Goal: Transaction & Acquisition: Purchase product/service

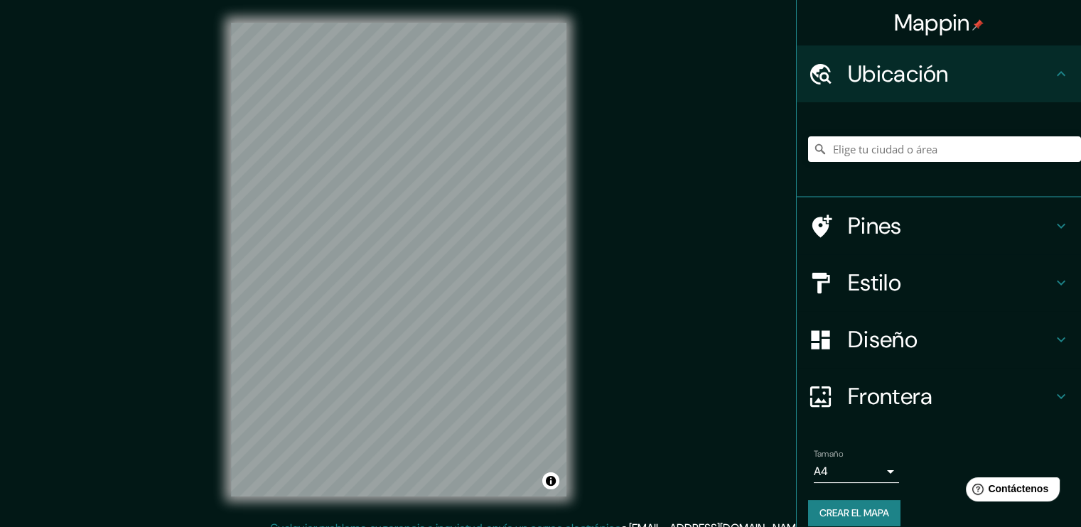
click at [930, 220] on h4 "Pines" at bounding box center [950, 226] width 205 height 28
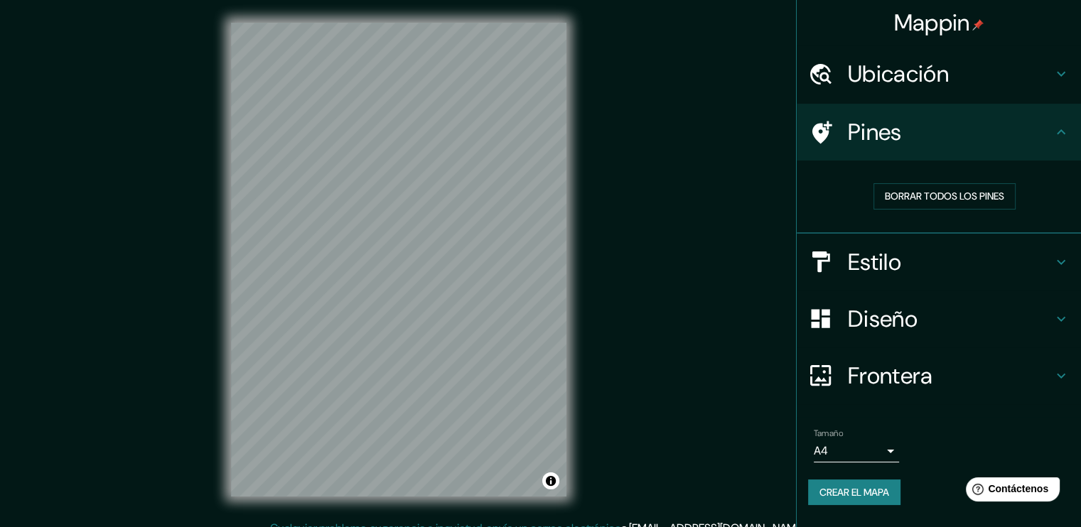
click at [882, 251] on h4 "Estilo" at bounding box center [950, 262] width 205 height 28
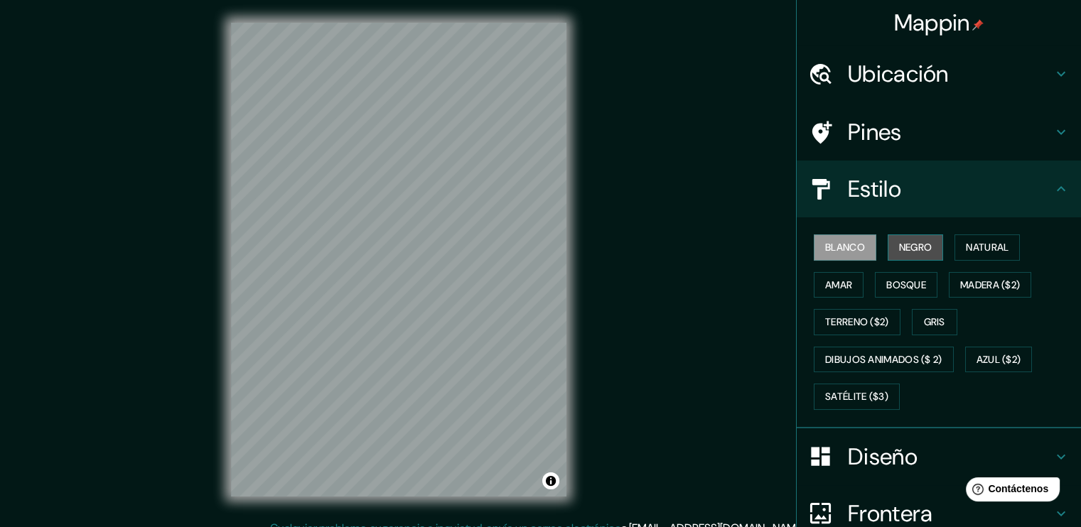
click at [899, 252] on font "Negro" at bounding box center [915, 248] width 33 height 18
click at [864, 254] on button "Blanco" at bounding box center [845, 248] width 63 height 26
click at [968, 245] on font "Natural" at bounding box center [987, 248] width 43 height 18
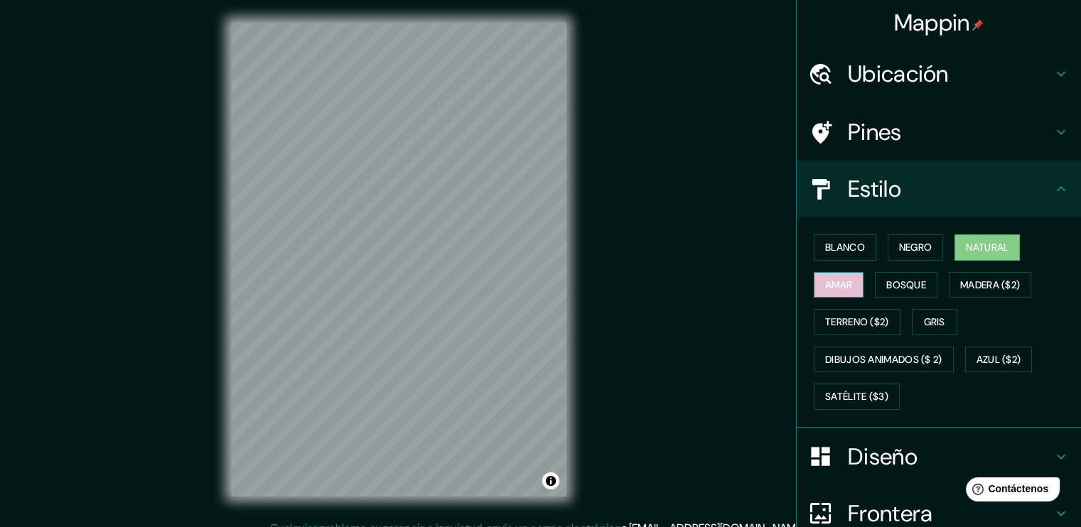
click at [835, 283] on font "Amar" at bounding box center [838, 286] width 27 height 18
click at [614, 349] on div "Mappin Ubicación Pines Estilo Blanco Negro Natural [PERSON_NAME] ($2) Terreno (…" at bounding box center [540, 271] width 1081 height 543
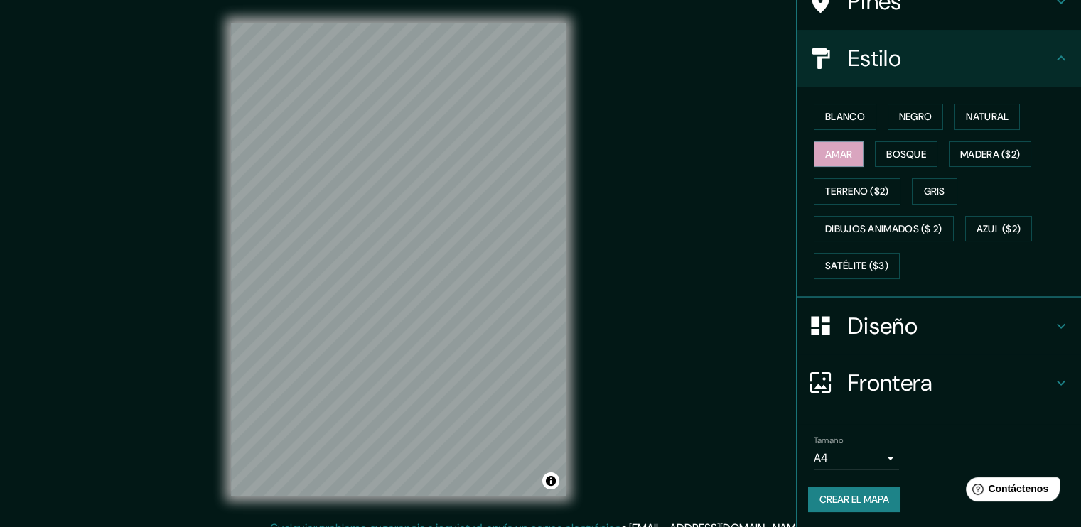
click at [884, 325] on h4 "Diseño" at bounding box center [950, 326] width 205 height 28
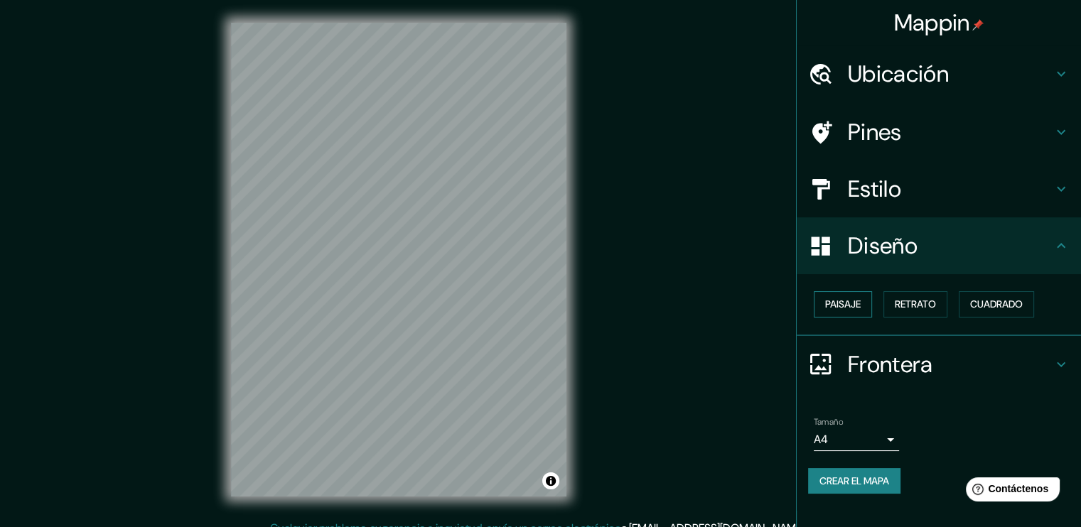
click at [861, 304] on font "Paisaje" at bounding box center [843, 305] width 36 height 18
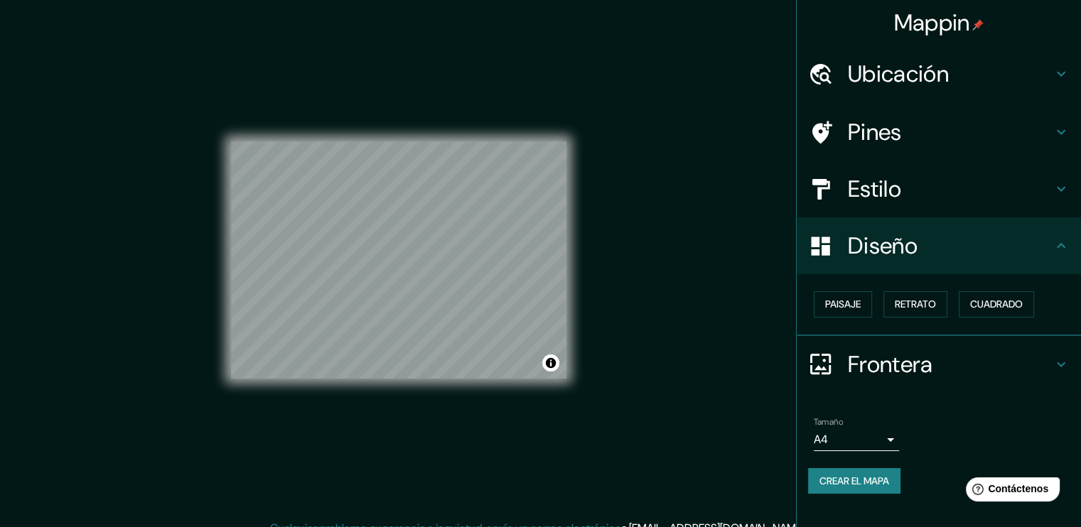
click at [904, 316] on div "Paisaje Retrato Cuadrado" at bounding box center [944, 305] width 273 height 38
click at [921, 304] on font "Retrato" at bounding box center [915, 305] width 41 height 18
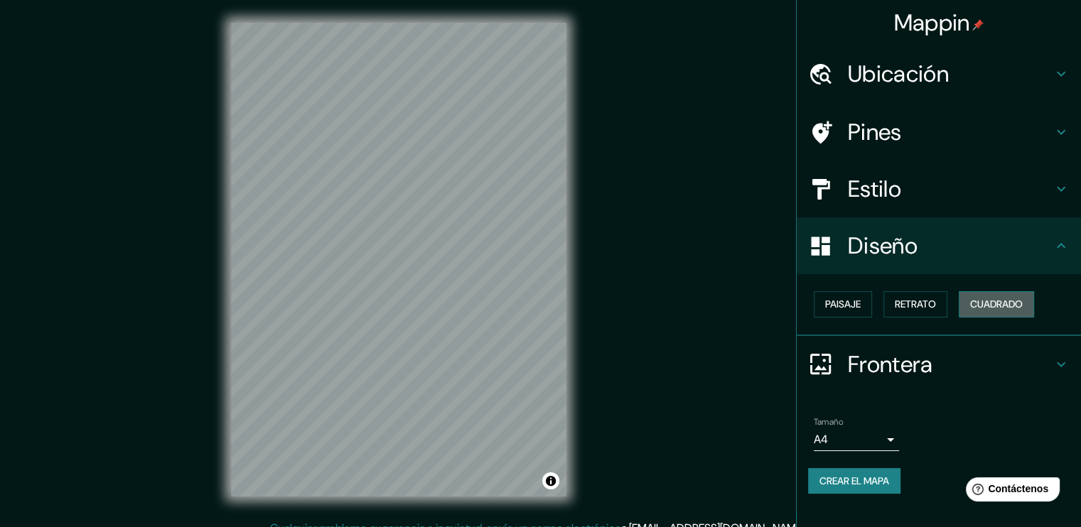
click at [1015, 306] on font "Cuadrado" at bounding box center [996, 305] width 53 height 18
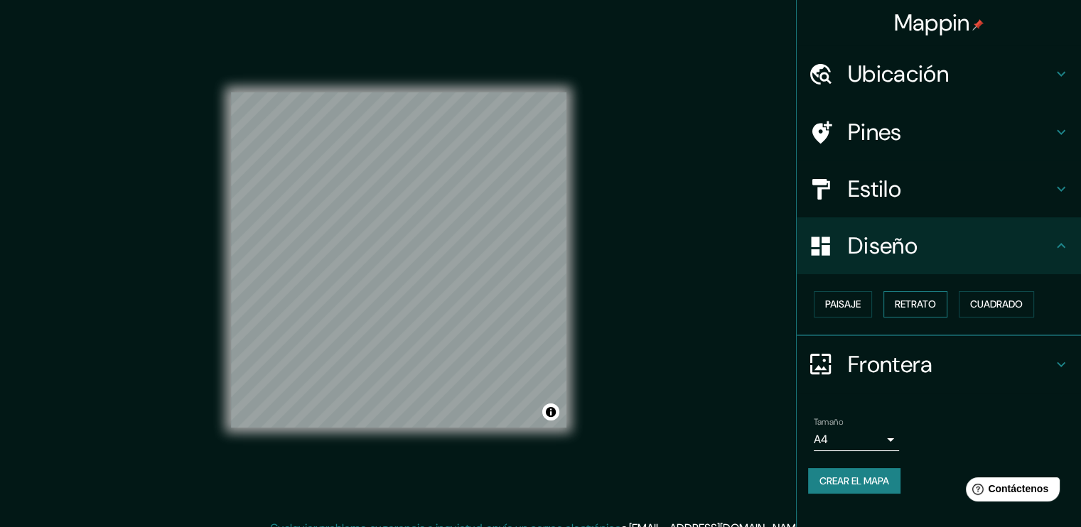
click at [931, 301] on font "Retrato" at bounding box center [915, 305] width 41 height 18
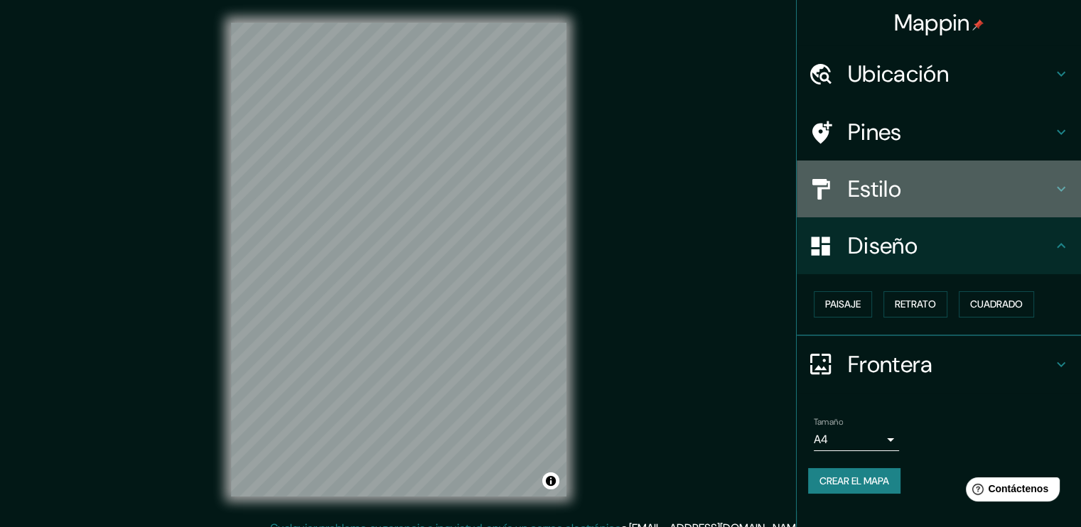
click at [896, 187] on h4 "Estilo" at bounding box center [950, 189] width 205 height 28
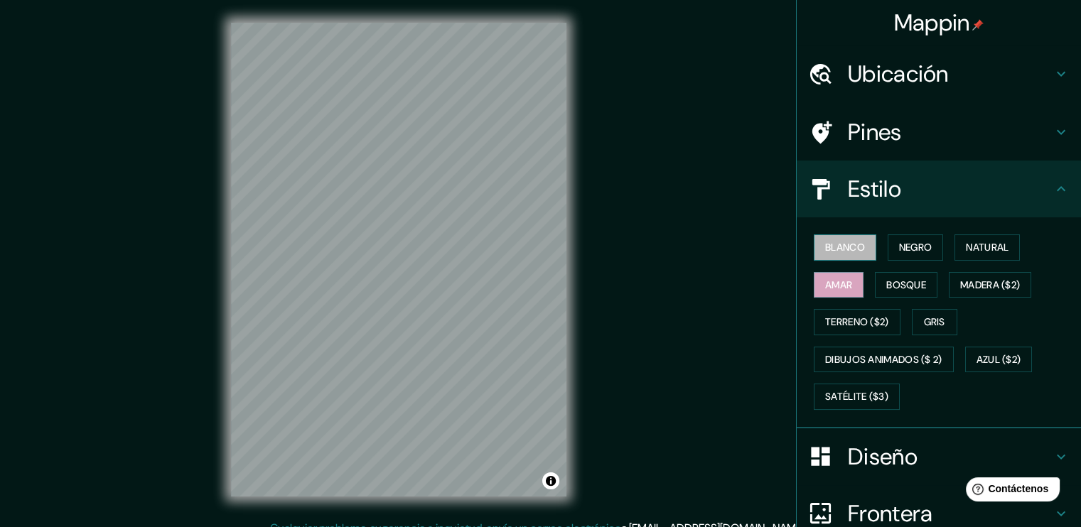
click at [833, 257] on button "Blanco" at bounding box center [845, 248] width 63 height 26
click at [864, 388] on font "Satélite ($3)" at bounding box center [856, 397] width 63 height 18
click at [572, 289] on div "© Mapbox © OpenStreetMap Improve this map © Maxar" at bounding box center [398, 260] width 381 height 520
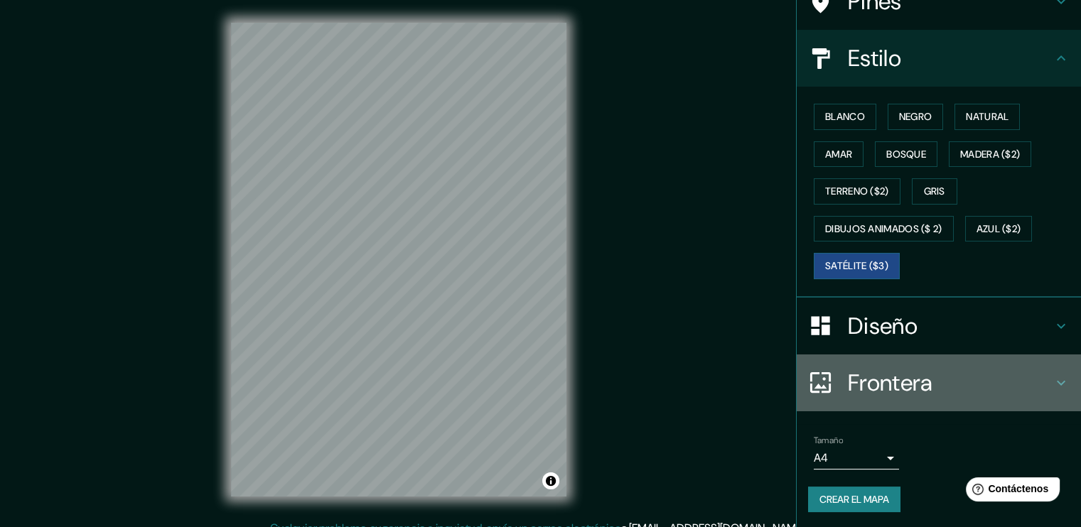
click at [854, 369] on h4 "Frontera" at bounding box center [950, 383] width 205 height 28
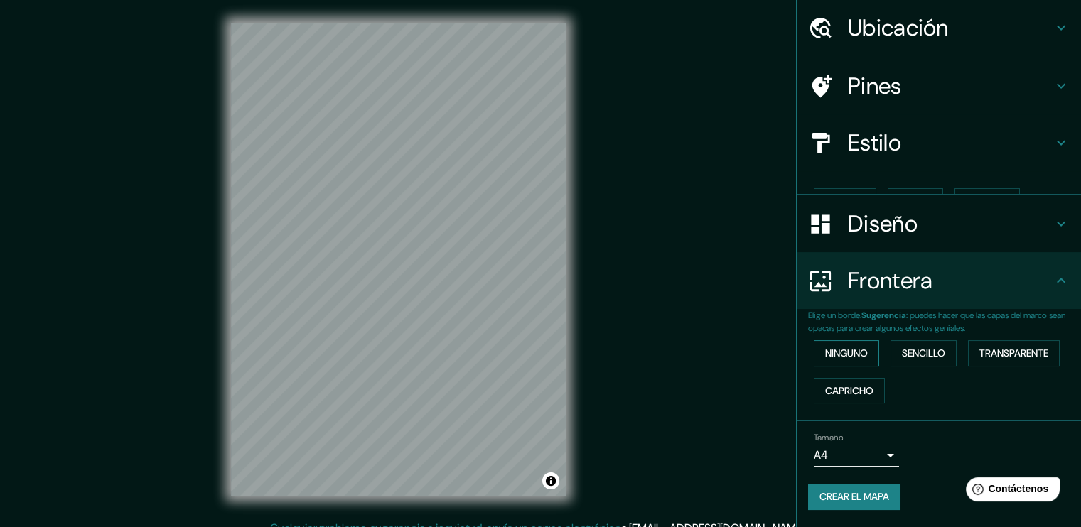
scroll to position [21, 0]
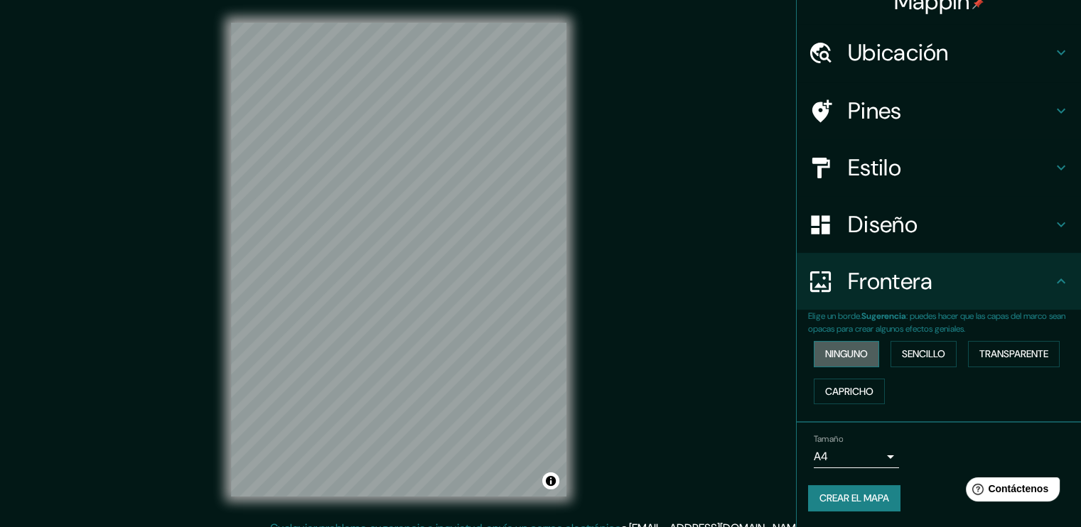
click at [850, 358] on font "Ninguno" at bounding box center [846, 355] width 43 height 18
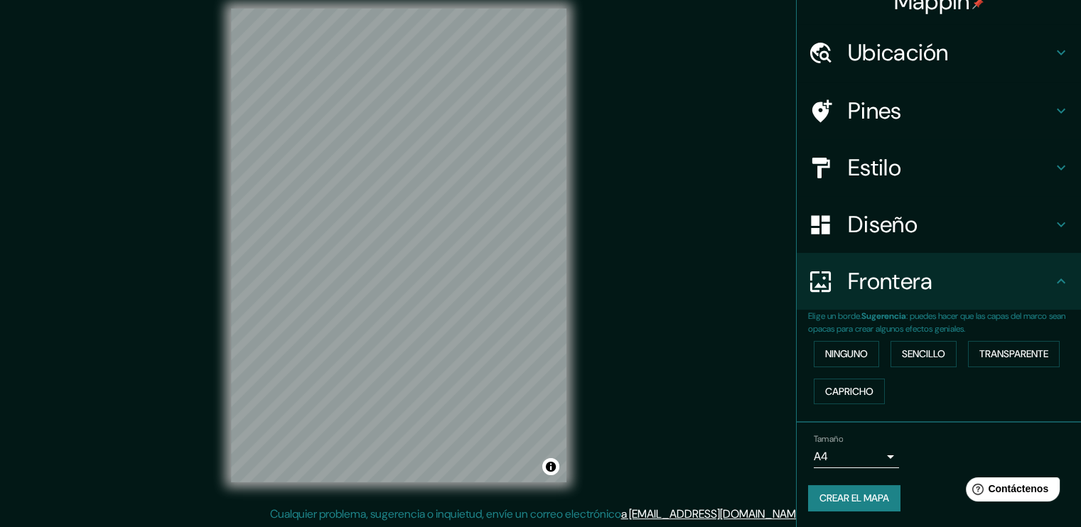
scroll to position [15, 0]
click at [853, 486] on button "Crear el mapa" at bounding box center [854, 499] width 92 height 26
click at [847, 498] on font "Crear el mapa" at bounding box center [855, 499] width 70 height 18
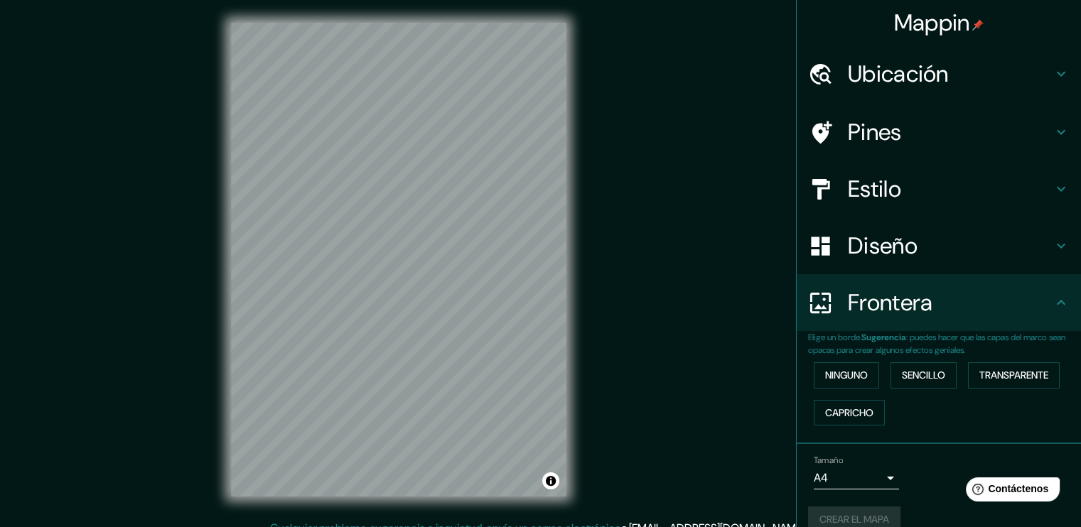
scroll to position [0, 0]
click at [848, 70] on h4 "Ubicación" at bounding box center [950, 74] width 205 height 28
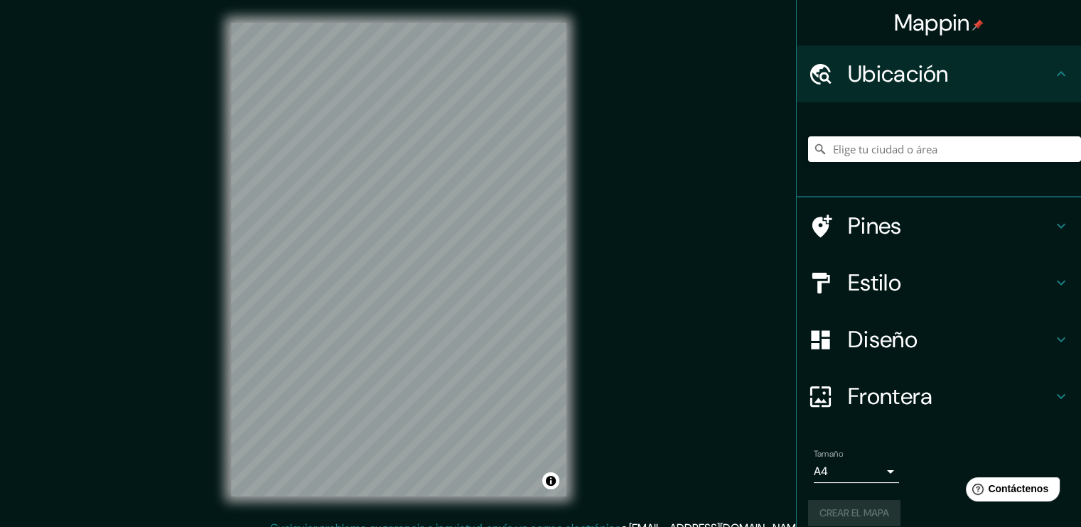
click at [857, 137] on div at bounding box center [944, 149] width 273 height 71
click at [859, 144] on input "Elige tu ciudad o área" at bounding box center [944, 149] width 273 height 26
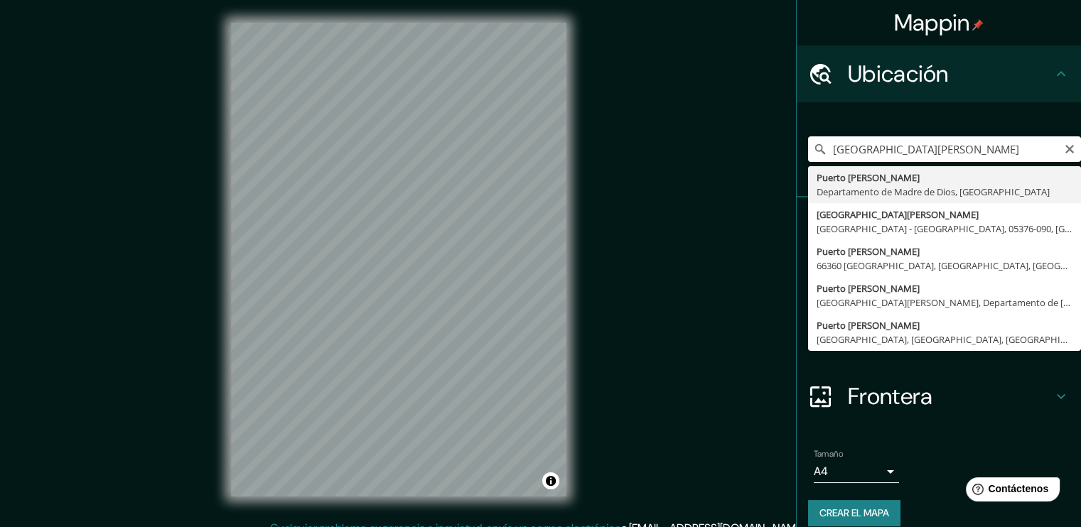
type input "[GEOGRAPHIC_DATA][PERSON_NAME], Departamento de [GEOGRAPHIC_DATA], [GEOGRAPHIC_…"
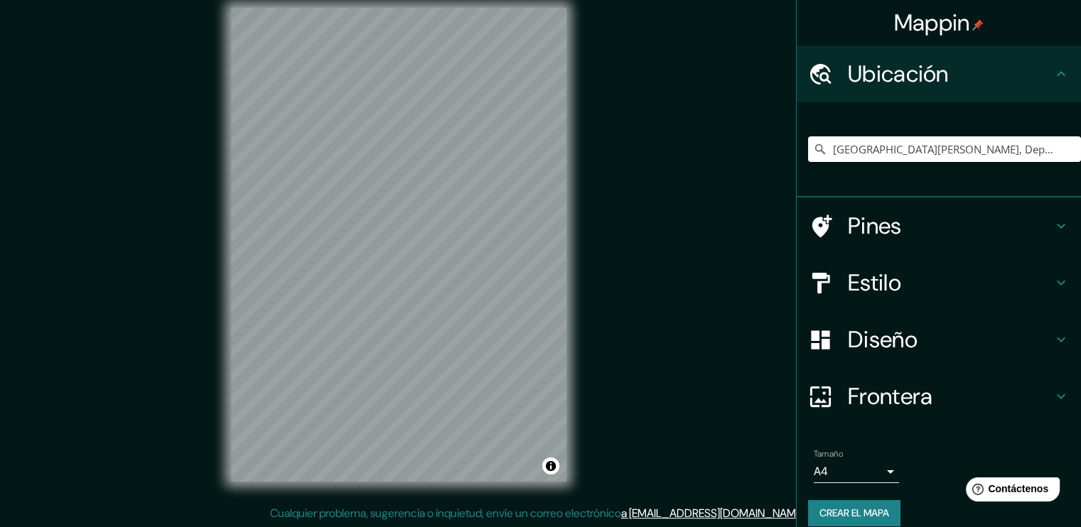
click at [958, 222] on h4 "Pines" at bounding box center [950, 226] width 205 height 28
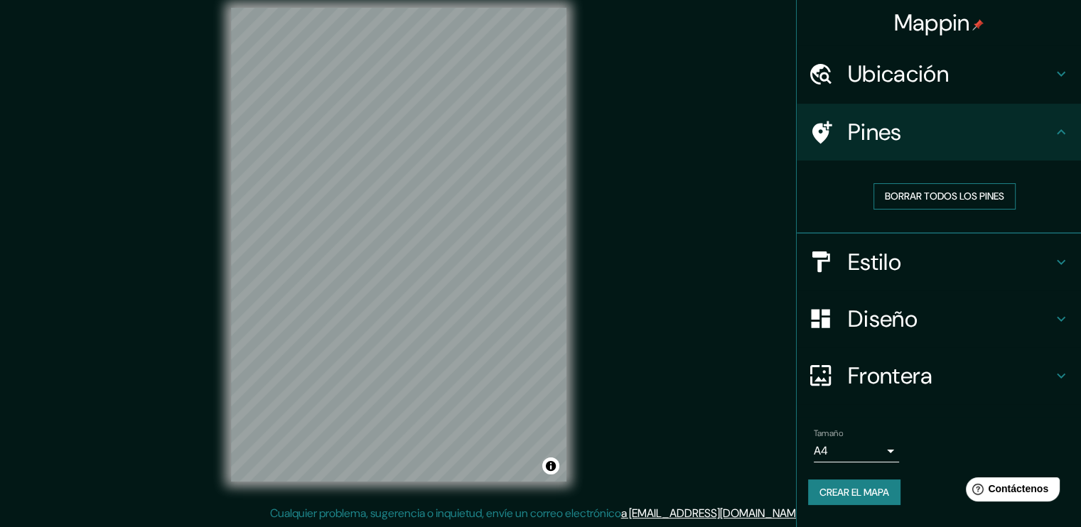
click at [953, 198] on font "Borrar todos los pines" at bounding box center [944, 197] width 119 height 18
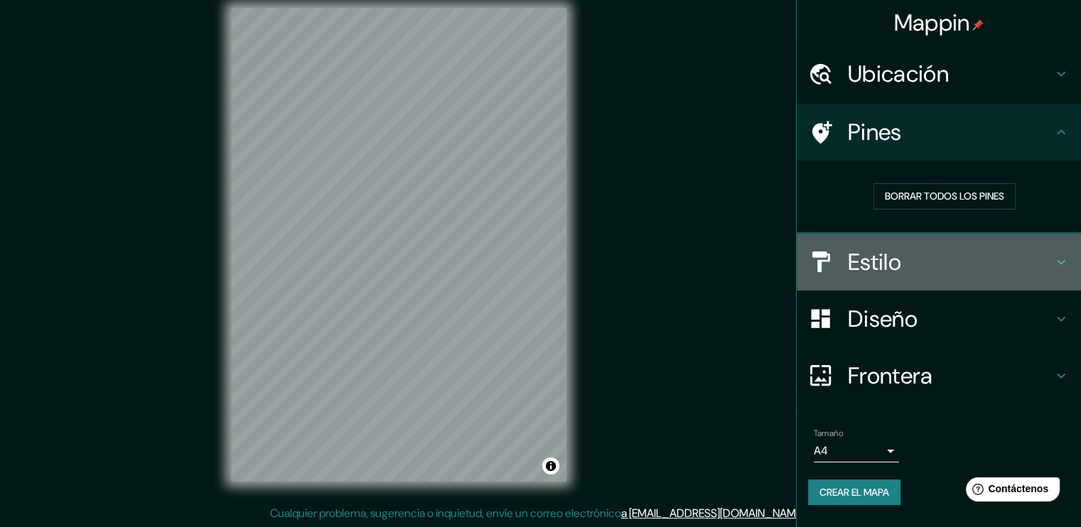
click at [951, 257] on h4 "Estilo" at bounding box center [950, 262] width 205 height 28
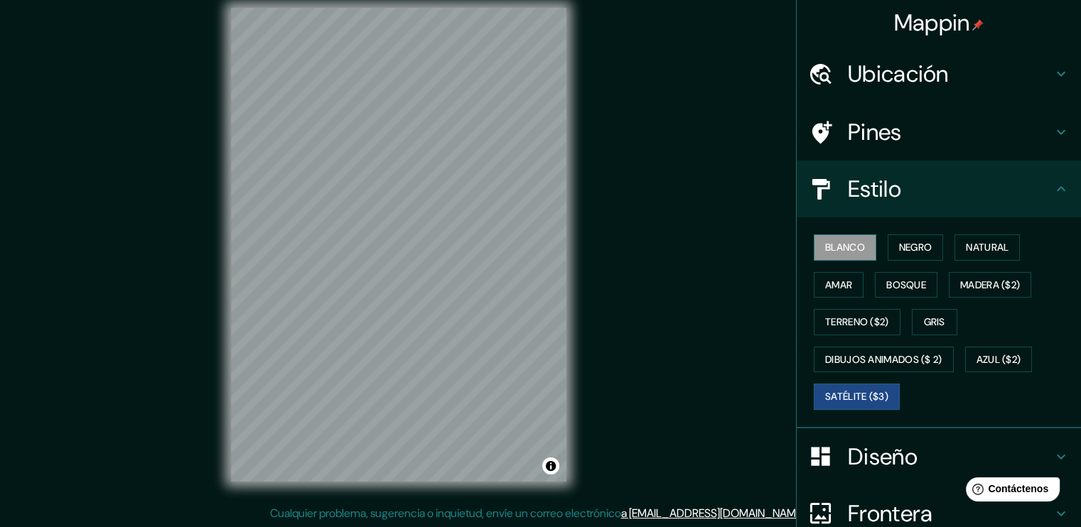
click at [845, 248] on font "Blanco" at bounding box center [845, 248] width 40 height 18
click at [906, 281] on font "Bosque" at bounding box center [907, 286] width 40 height 18
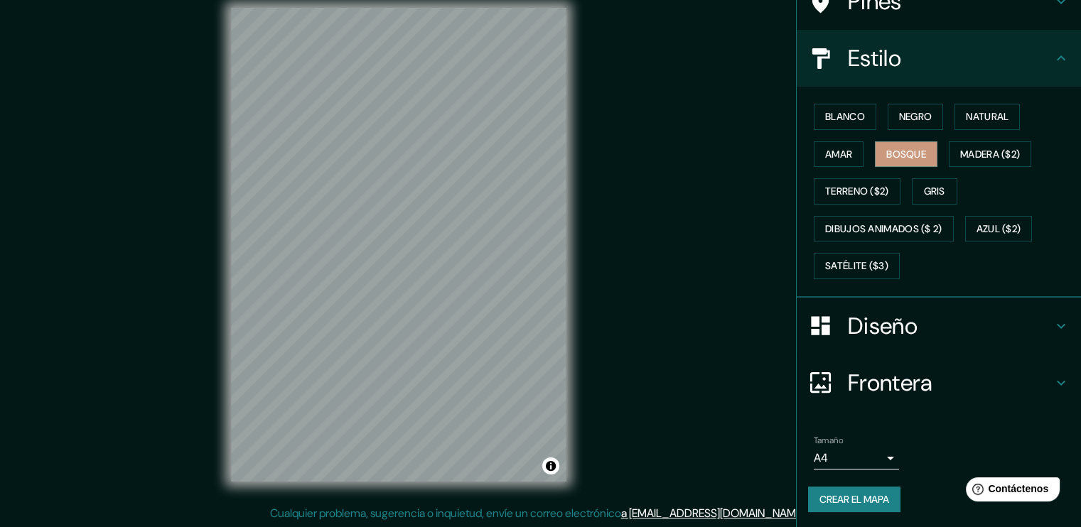
click at [869, 326] on h4 "Diseño" at bounding box center [950, 326] width 205 height 28
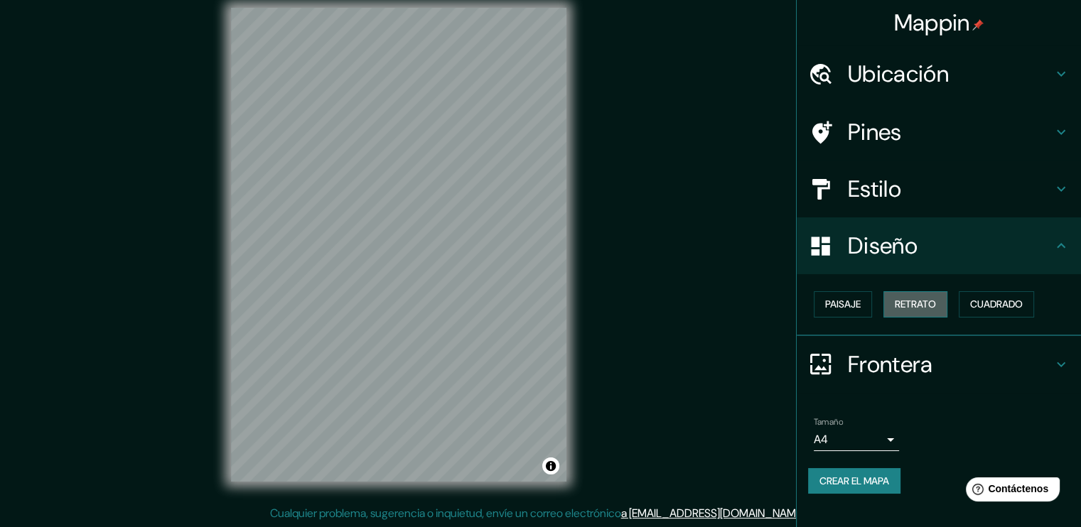
click at [909, 296] on font "Retrato" at bounding box center [915, 305] width 41 height 18
click at [871, 308] on button "Paisaje" at bounding box center [843, 304] width 58 height 26
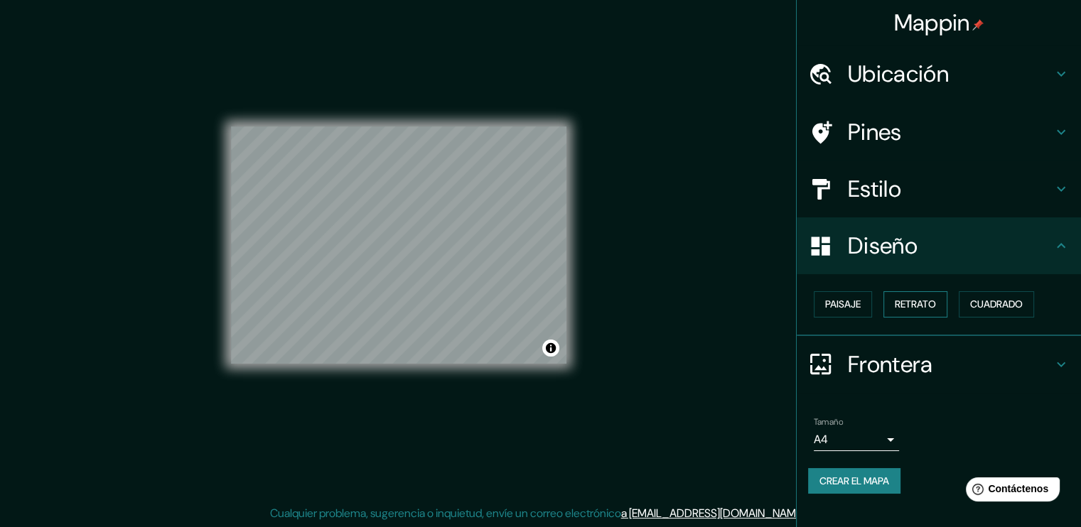
click at [896, 314] on button "Retrato" at bounding box center [916, 304] width 64 height 26
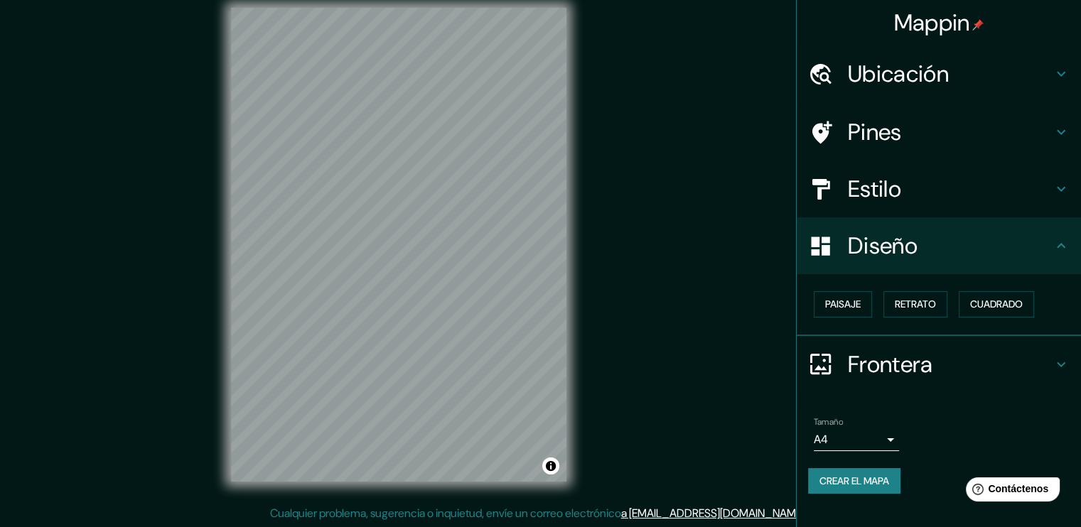
click at [933, 362] on h4 "Frontera" at bounding box center [950, 364] width 205 height 28
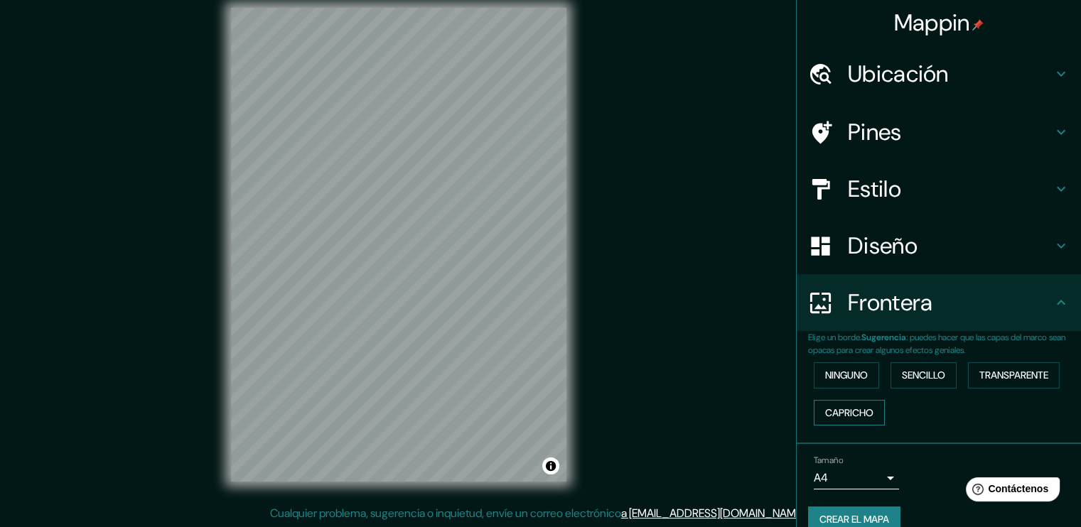
click at [849, 407] on font "Capricho" at bounding box center [849, 414] width 48 height 18
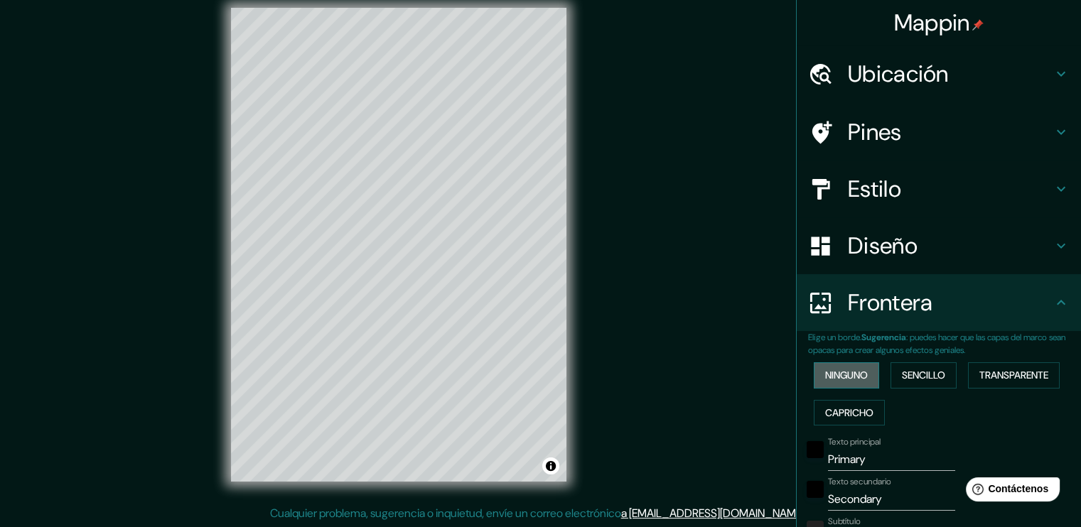
click at [847, 375] on font "Ninguno" at bounding box center [846, 376] width 43 height 18
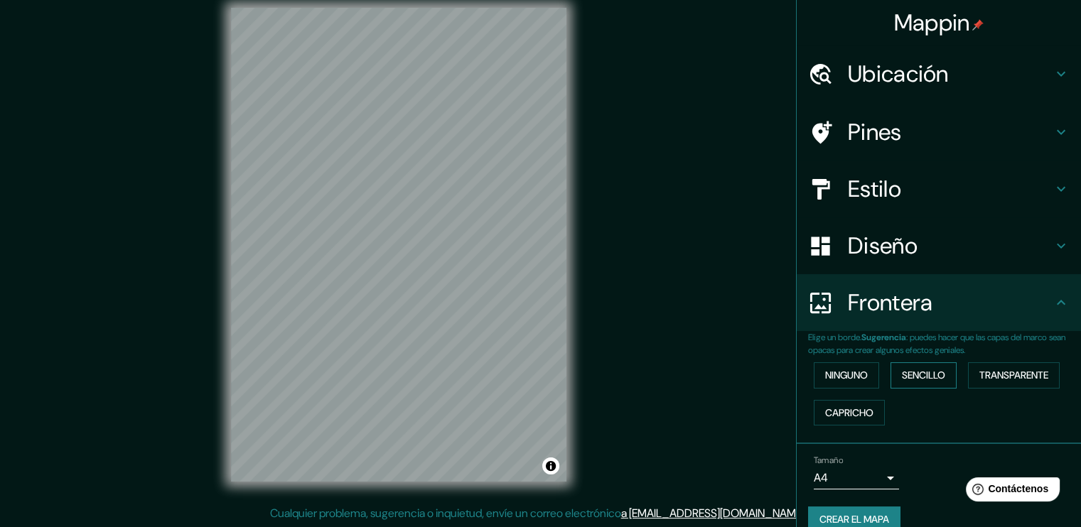
click at [910, 373] on font "Sencillo" at bounding box center [923, 376] width 43 height 18
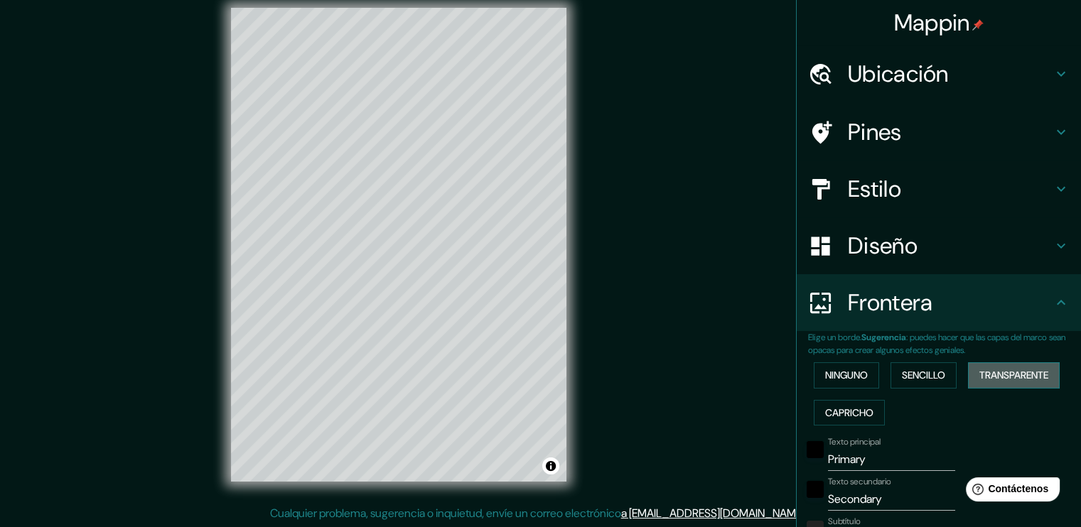
click at [1014, 371] on font "Transparente" at bounding box center [1014, 376] width 69 height 18
click at [853, 370] on font "Ninguno" at bounding box center [846, 376] width 43 height 18
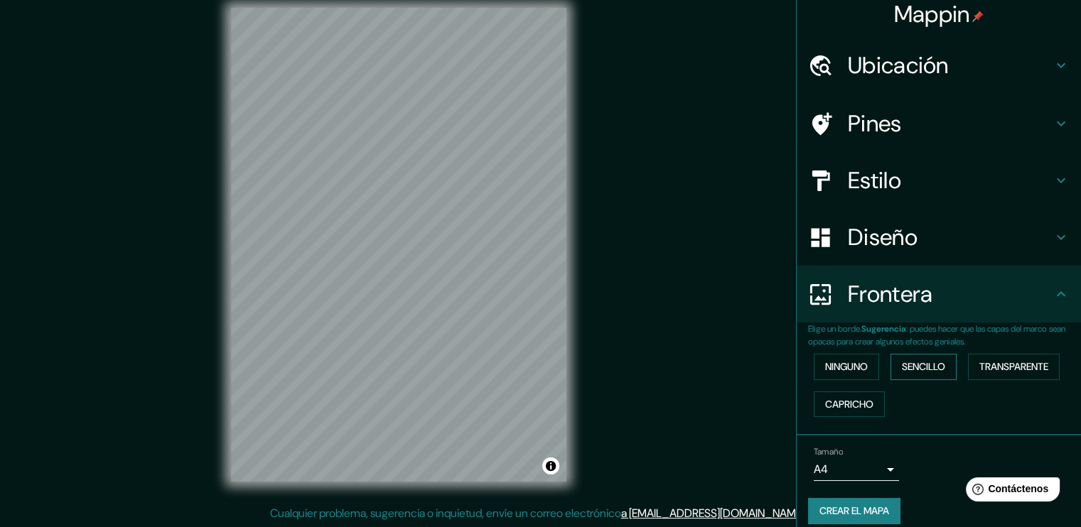
scroll to position [21, 0]
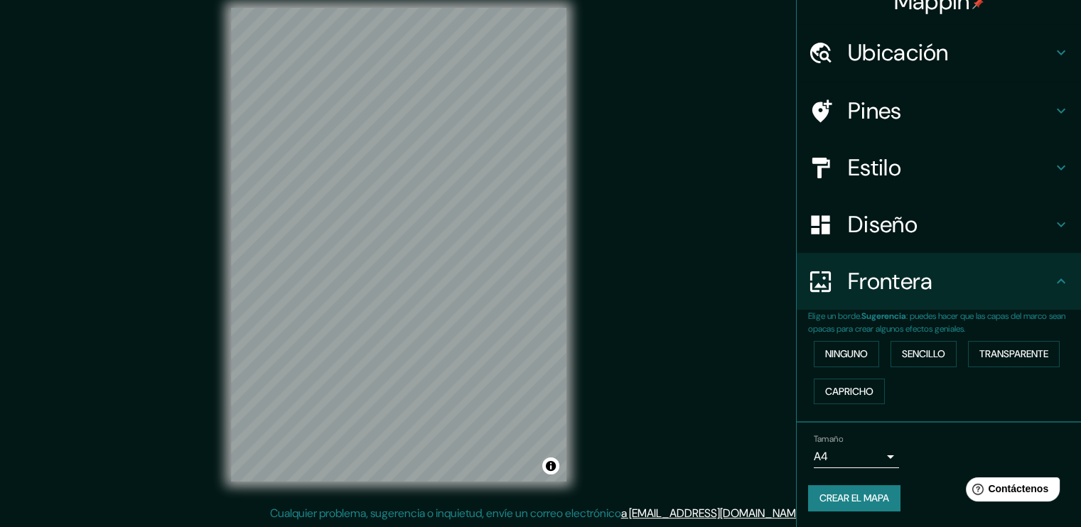
click at [871, 459] on body "Mappin Ubicación [GEOGRAPHIC_DATA][PERSON_NAME], [GEOGRAPHIC_DATA], [GEOGRAPHIC…" at bounding box center [540, 248] width 1081 height 527
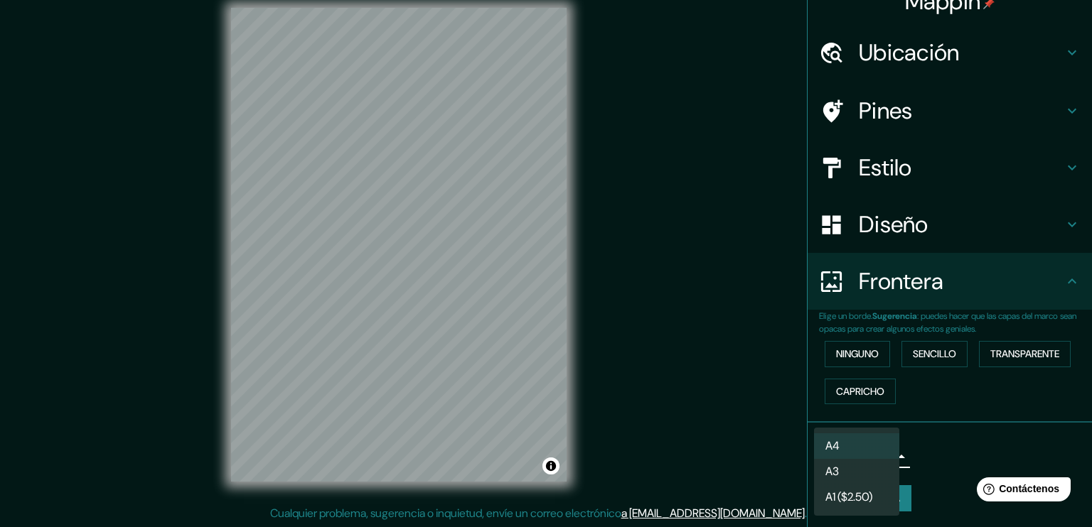
click at [869, 472] on li "A3" at bounding box center [856, 472] width 85 height 26
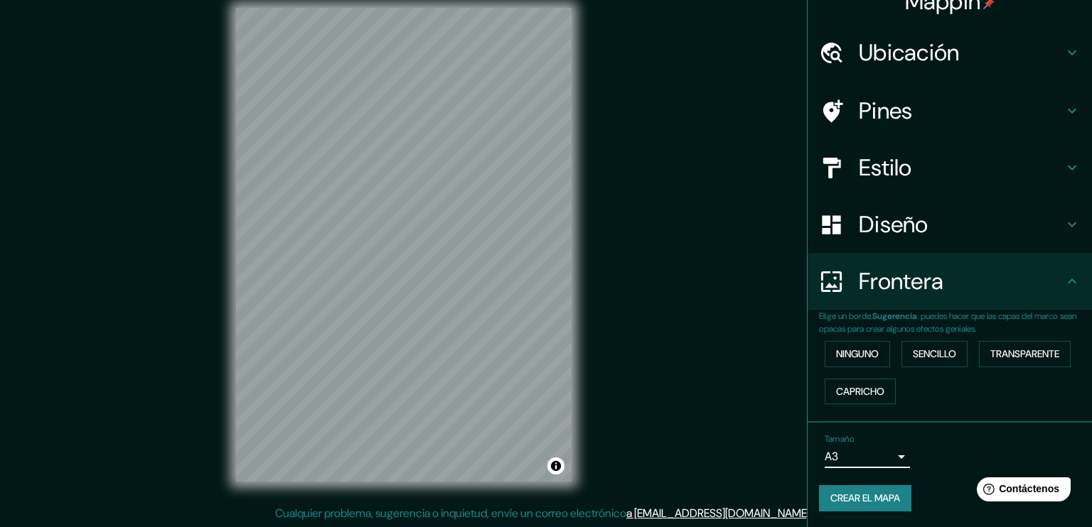
click at [864, 459] on body "Mappin Ubicación [GEOGRAPHIC_DATA][PERSON_NAME], [GEOGRAPHIC_DATA], [GEOGRAPHIC…" at bounding box center [546, 248] width 1092 height 527
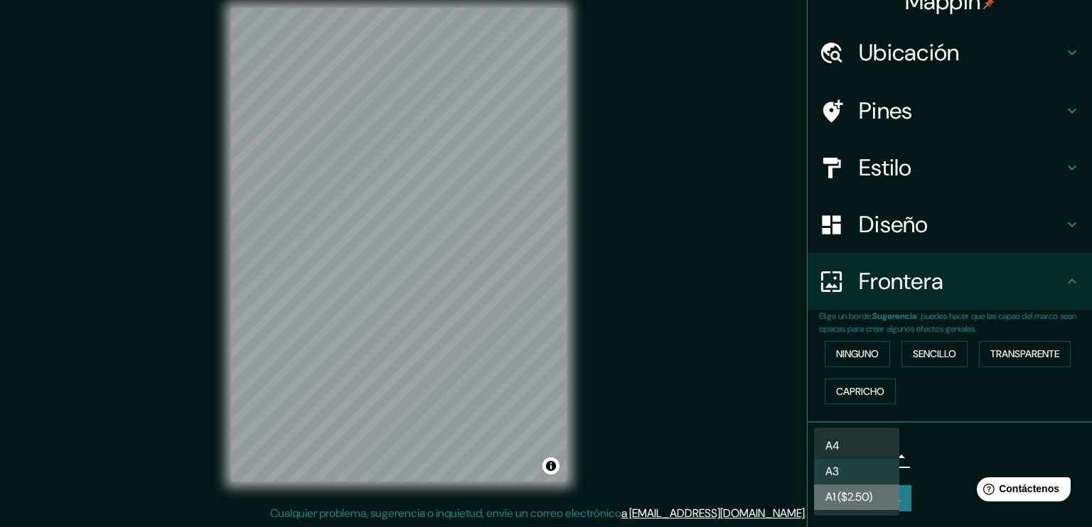
click at [864, 493] on font "A1 ($2.50)" at bounding box center [848, 497] width 47 height 17
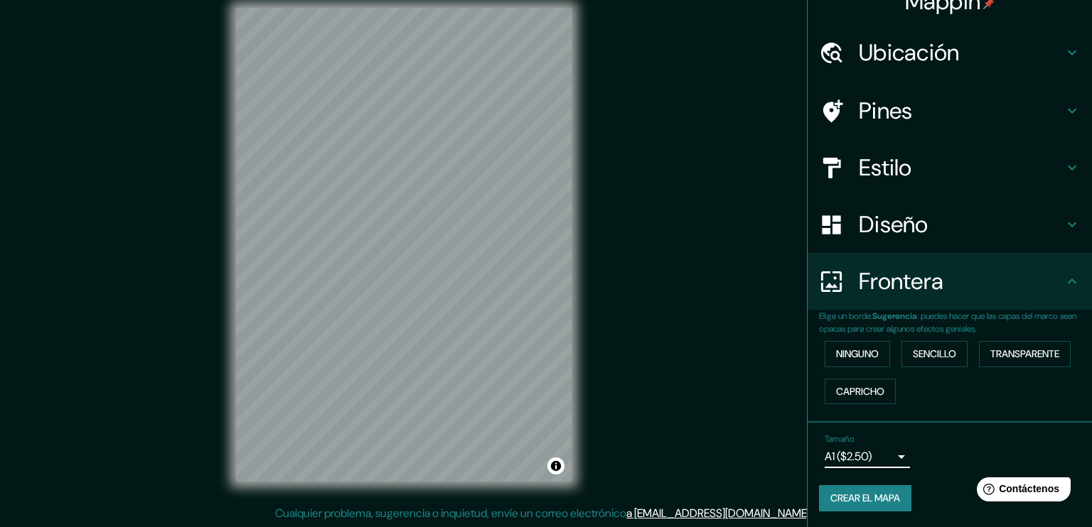
click at [862, 459] on body "Mappin Ubicación [GEOGRAPHIC_DATA][PERSON_NAME], [GEOGRAPHIC_DATA], [GEOGRAPHIC…" at bounding box center [546, 248] width 1092 height 527
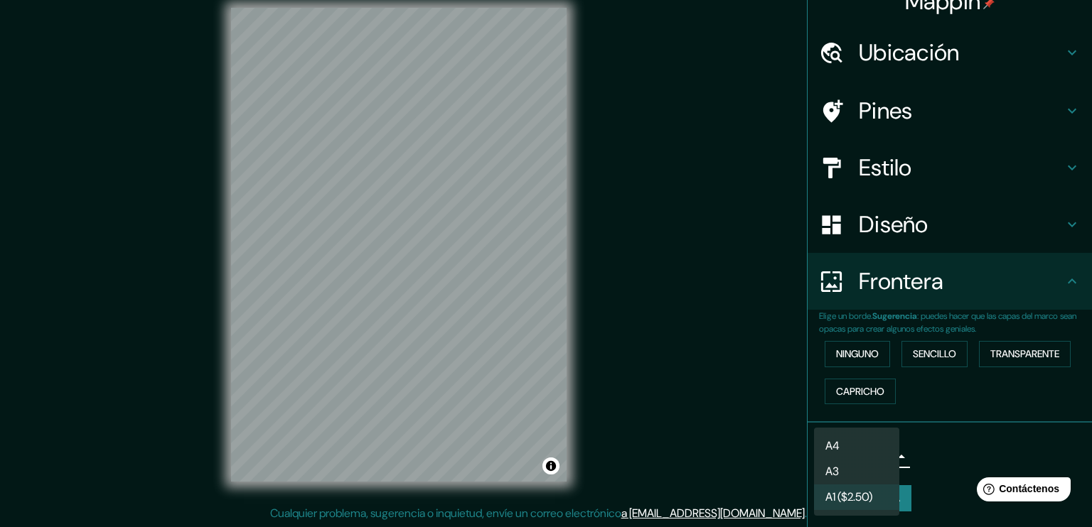
click at [862, 468] on li "A3" at bounding box center [856, 472] width 85 height 26
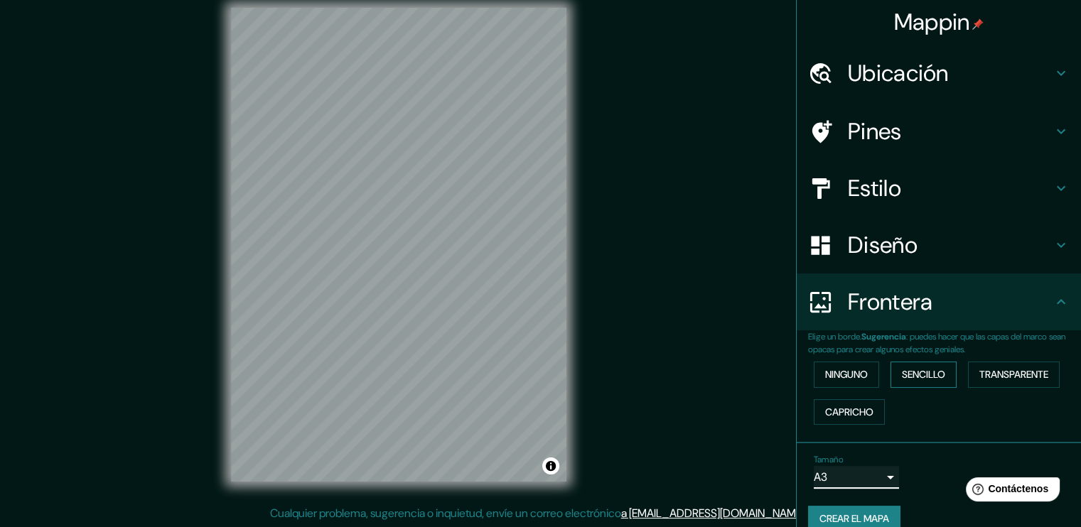
scroll to position [0, 0]
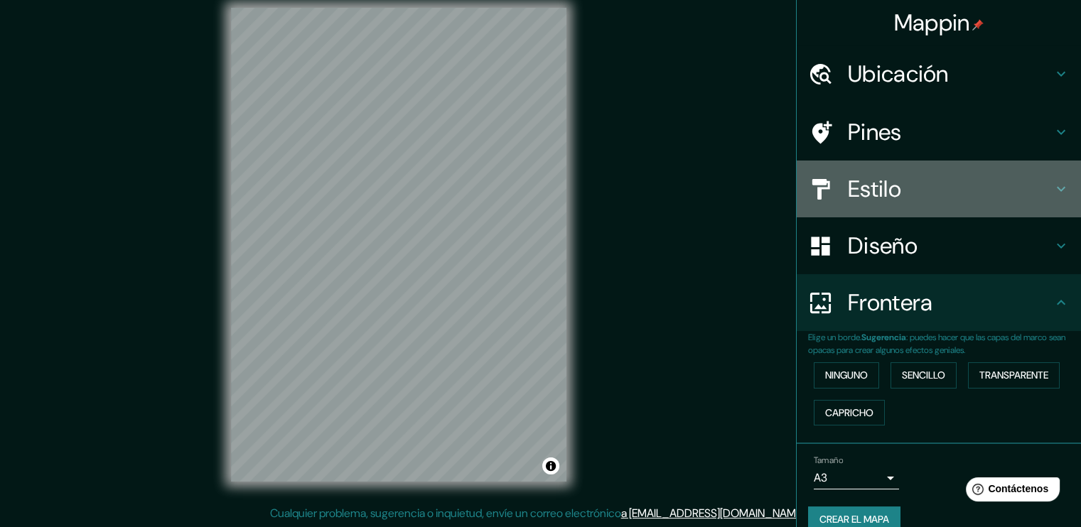
click at [887, 183] on h4 "Estilo" at bounding box center [950, 189] width 205 height 28
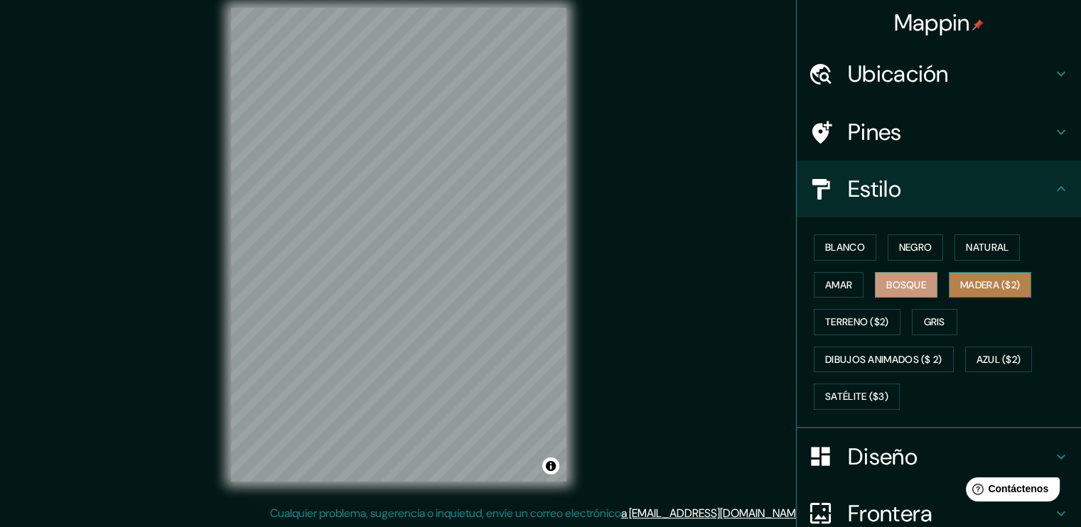
click at [949, 282] on button "Madera ($2)" at bounding box center [990, 285] width 82 height 26
click at [920, 285] on button "Bosque" at bounding box center [906, 285] width 63 height 26
click at [950, 290] on button "Madera ($2)" at bounding box center [990, 285] width 82 height 26
click at [889, 296] on button "Bosque" at bounding box center [906, 285] width 63 height 26
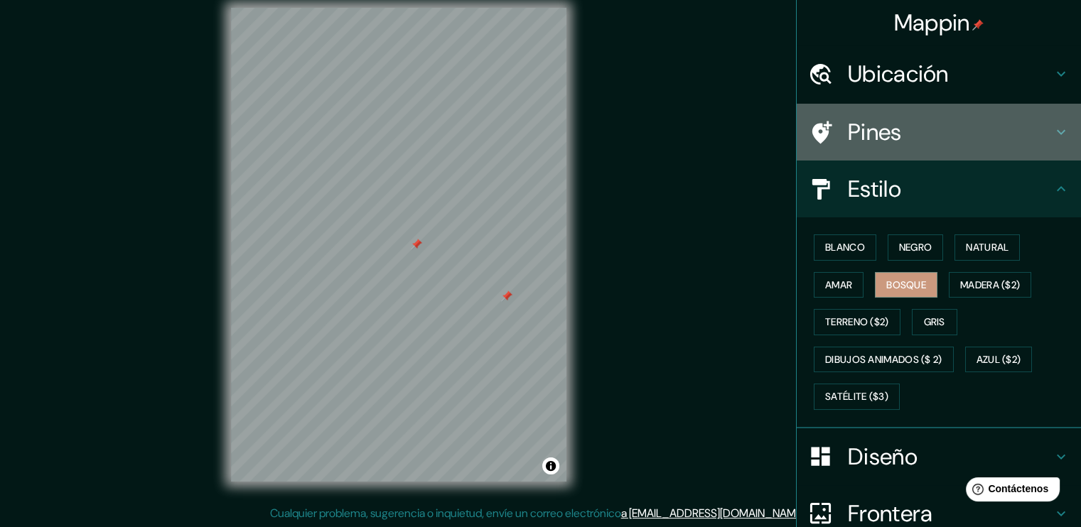
click at [1022, 141] on h4 "Pines" at bounding box center [950, 132] width 205 height 28
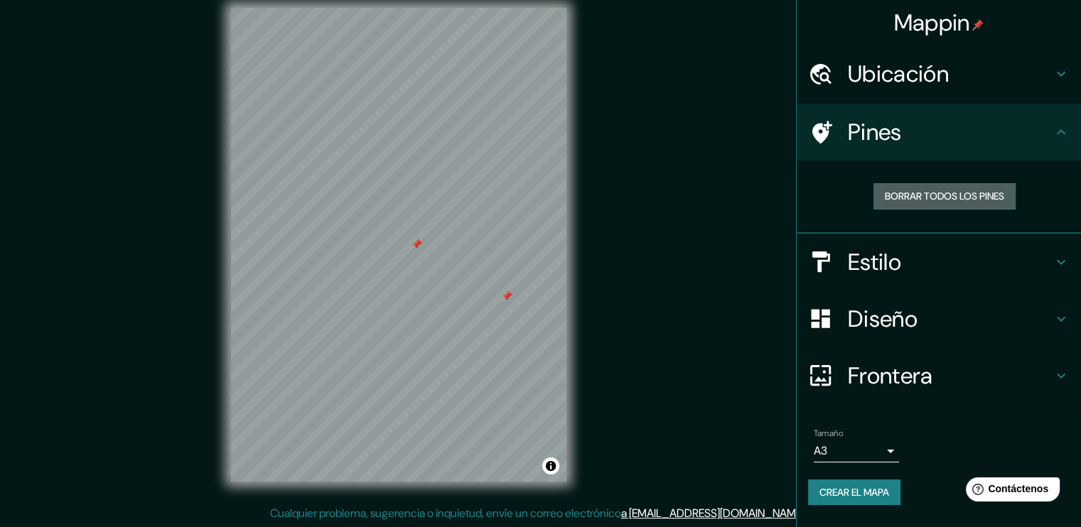
click at [952, 191] on font "Borrar todos los pines" at bounding box center [944, 197] width 119 height 18
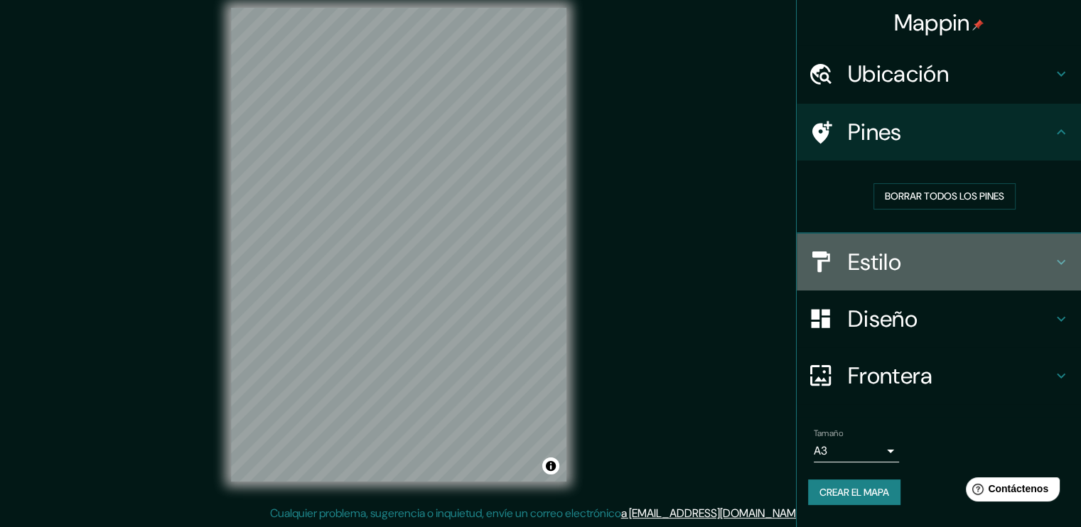
click at [941, 261] on h4 "Estilo" at bounding box center [950, 262] width 205 height 28
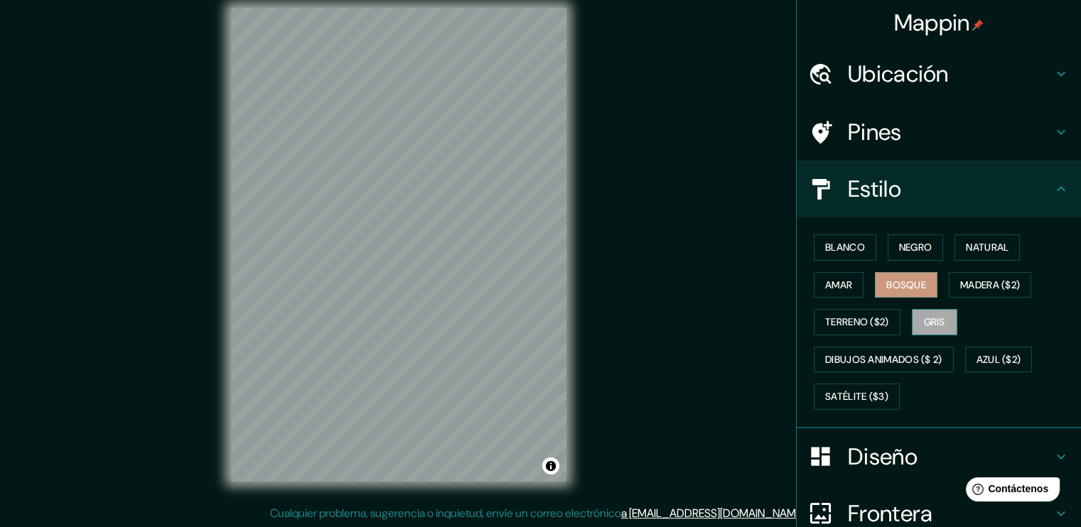
click at [914, 323] on button "Gris" at bounding box center [934, 322] width 45 height 26
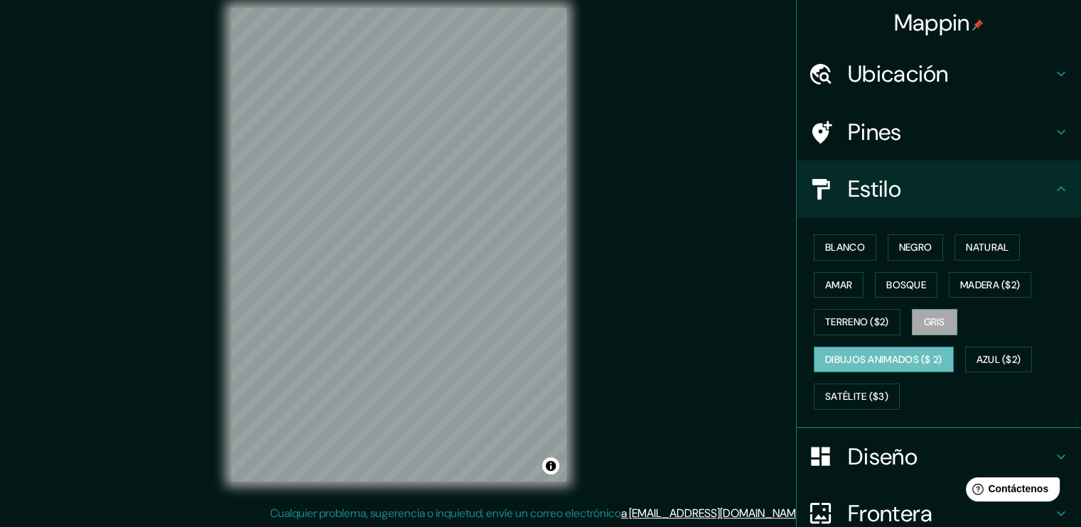
click at [910, 365] on font "Dibujos animados ($ 2)" at bounding box center [883, 360] width 117 height 18
click at [1012, 358] on font "Azul ($2)" at bounding box center [999, 360] width 45 height 18
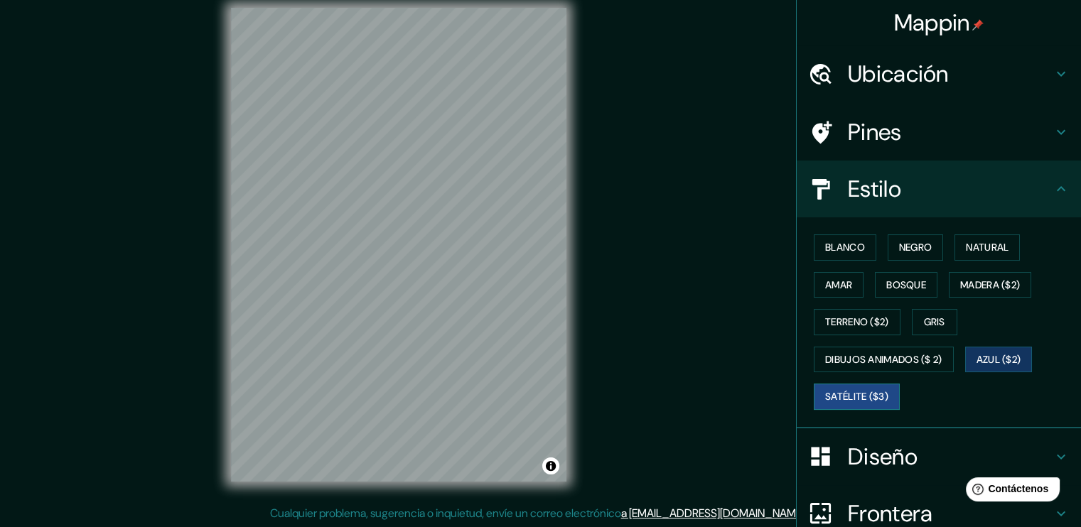
click at [871, 397] on font "Satélite ($3)" at bounding box center [856, 397] width 63 height 18
click at [913, 288] on font "Bosque" at bounding box center [907, 286] width 40 height 18
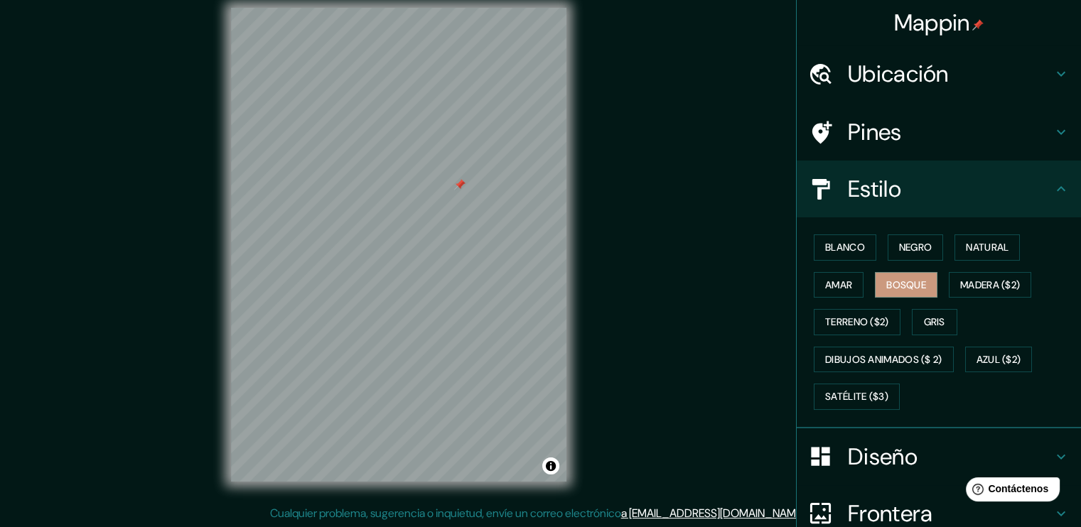
click at [945, 142] on h4 "Pines" at bounding box center [950, 132] width 205 height 28
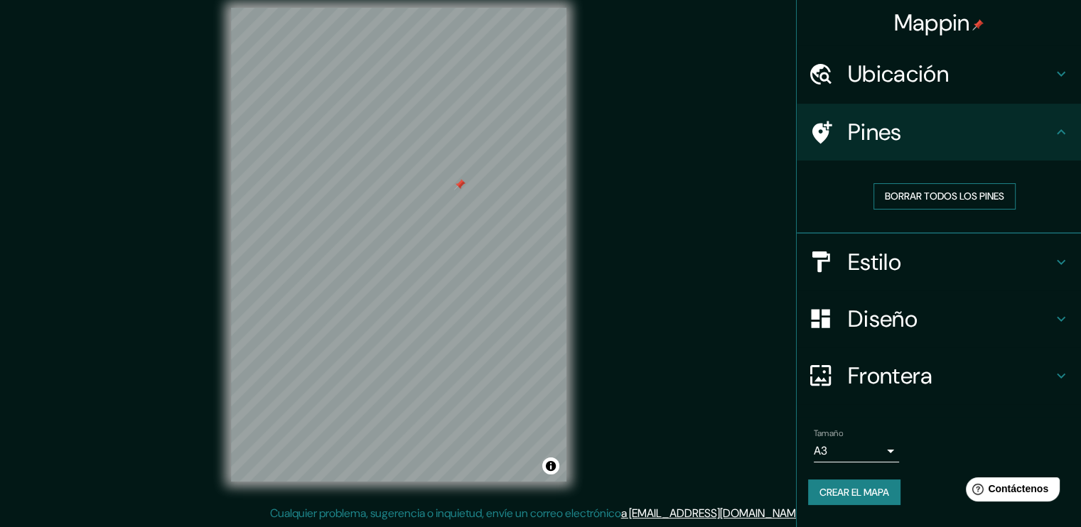
click at [943, 200] on font "Borrar todos los pines" at bounding box center [944, 197] width 119 height 18
click at [961, 82] on h4 "Ubicación" at bounding box center [950, 74] width 205 height 28
